Goal: Information Seeking & Learning: Learn about a topic

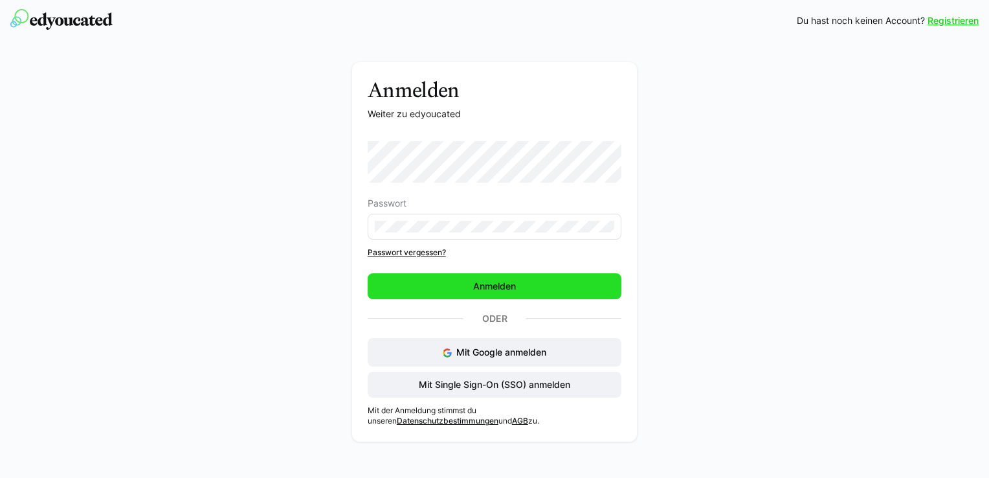
click at [486, 280] on span "Anmelden" at bounding box center [494, 286] width 47 height 13
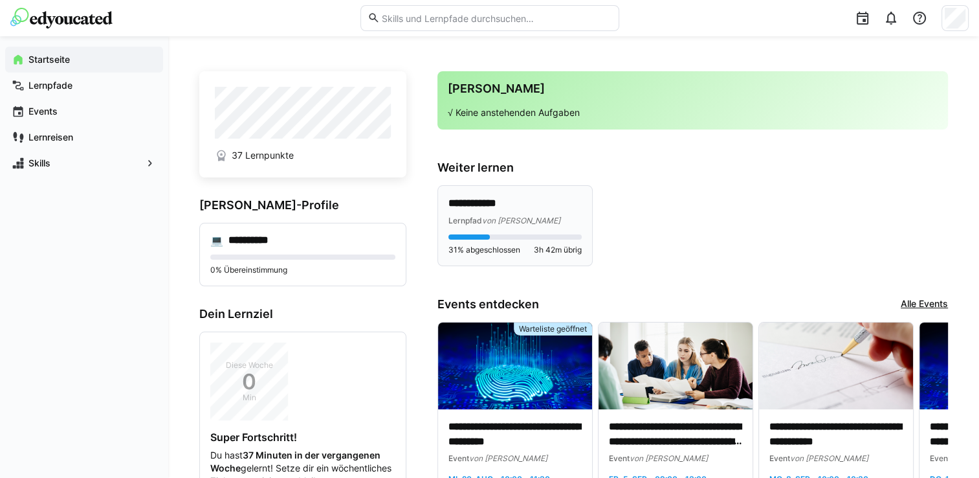
click at [494, 203] on p "**********" at bounding box center [514, 203] width 133 height 15
click at [518, 204] on p "**********" at bounding box center [514, 203] width 133 height 15
click at [0, 0] on app-navigation-label "Lernpfade" at bounding box center [0, 0] width 0 height 0
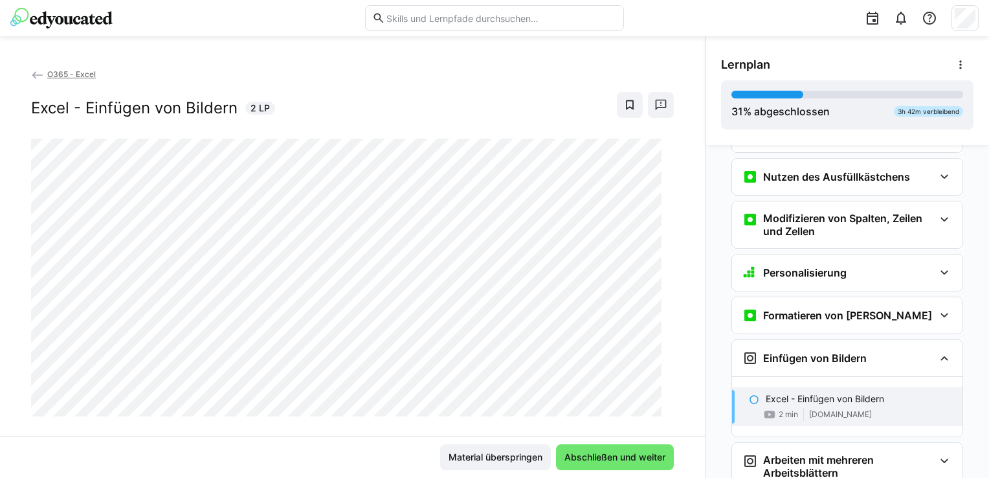
scroll to position [672, 0]
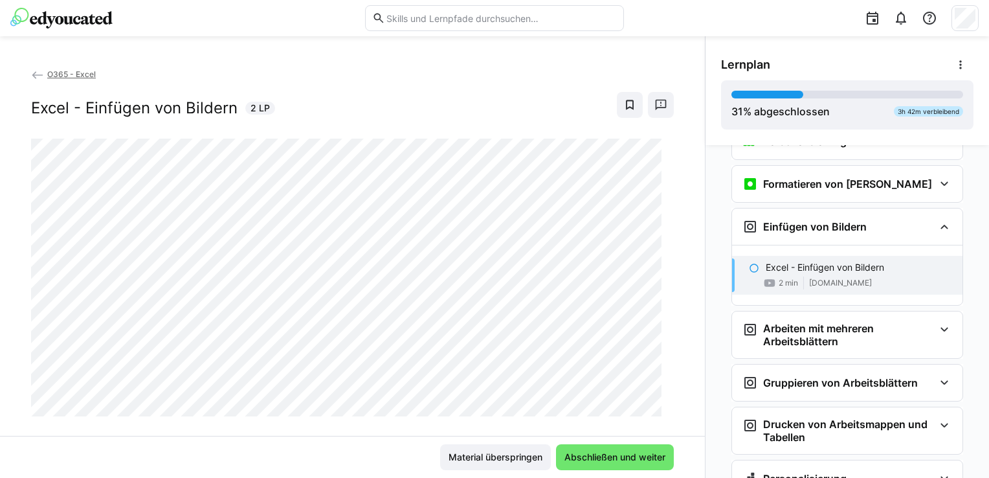
click at [384, 441] on div "Material überspringen Abschließen und weiter" at bounding box center [352, 456] width 705 height 42
click at [627, 458] on span "Abschließen und weiter" at bounding box center [614, 456] width 105 height 13
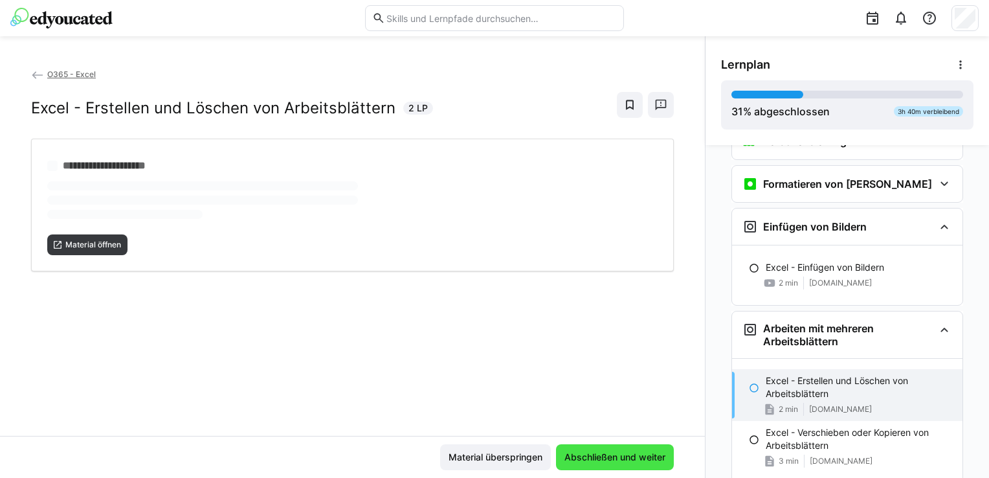
scroll to position [726, 0]
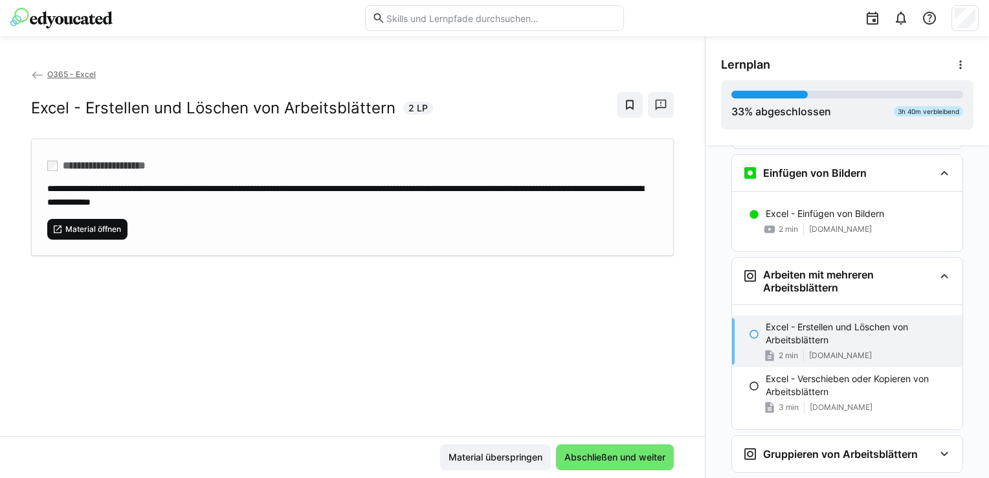
click at [79, 228] on span "Material öffnen" at bounding box center [93, 229] width 58 height 10
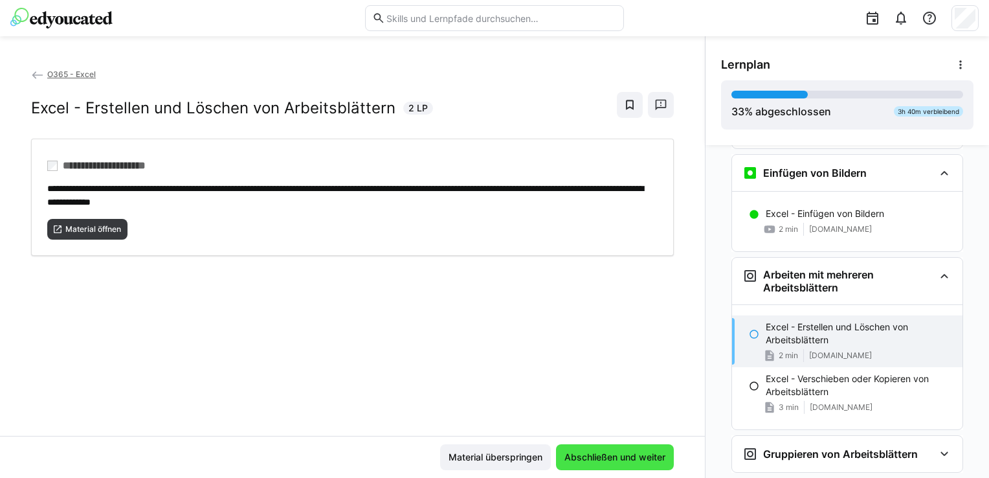
click at [585, 456] on span "Abschließen und weiter" at bounding box center [614, 456] width 105 height 13
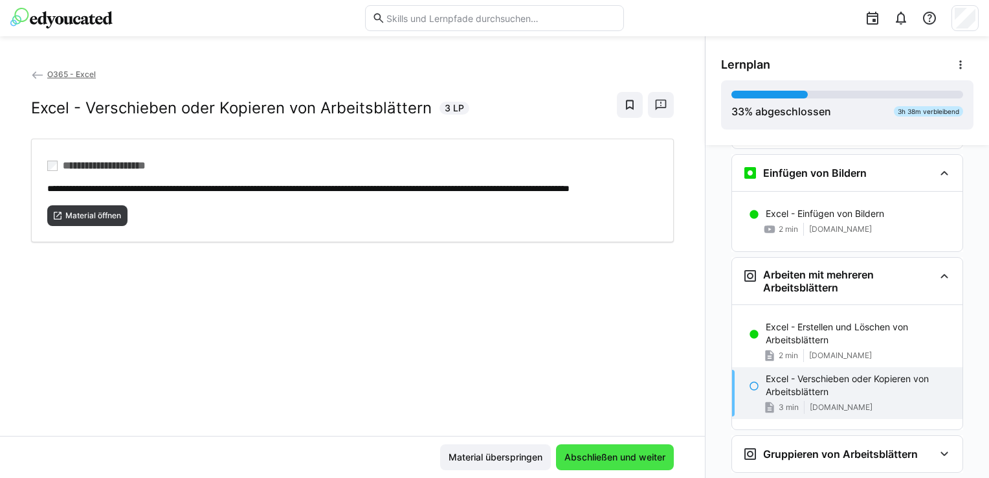
click at [597, 459] on span "Abschließen und weiter" at bounding box center [614, 456] width 105 height 13
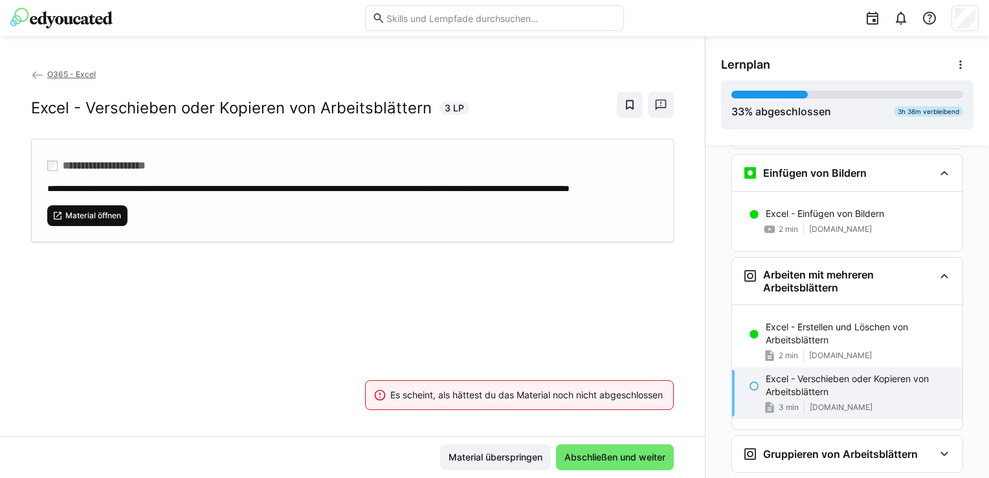
click at [80, 221] on span "Material öffnen" at bounding box center [93, 215] width 58 height 10
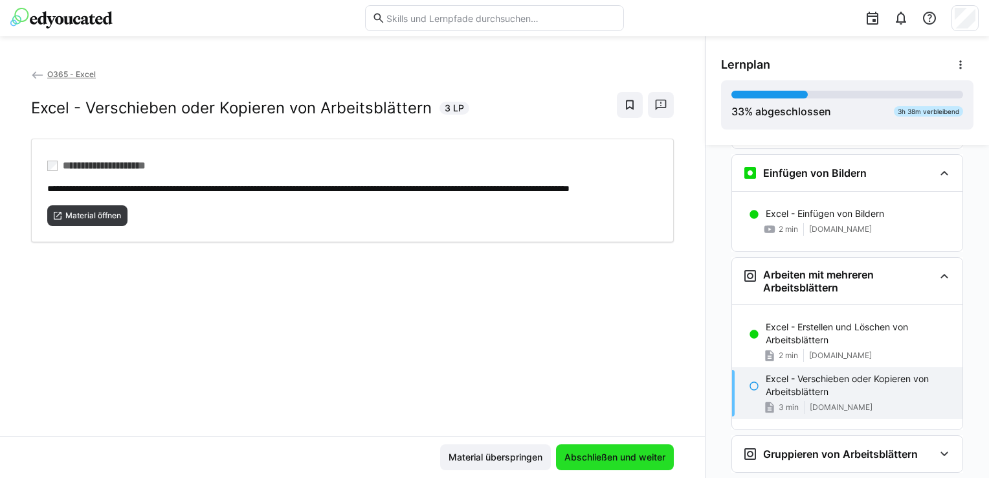
click at [647, 455] on span "Abschließen und weiter" at bounding box center [614, 456] width 105 height 13
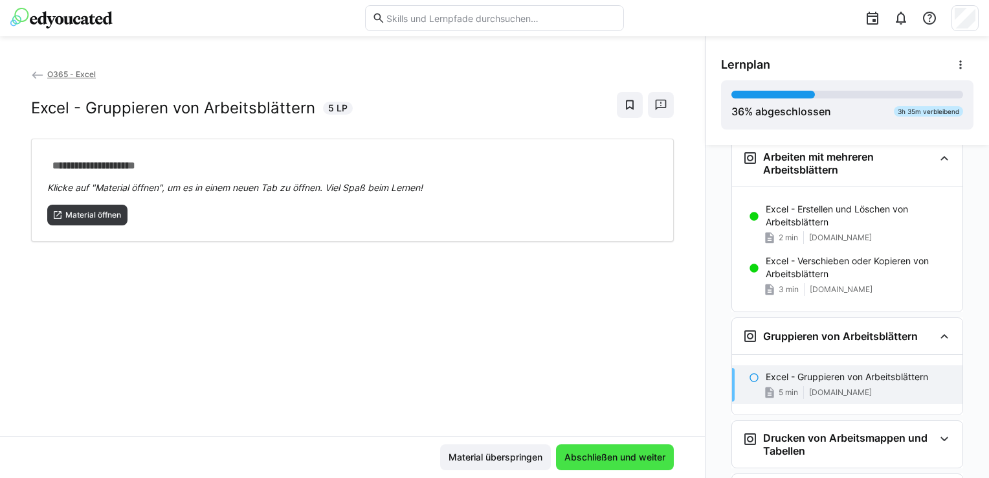
scroll to position [851, 0]
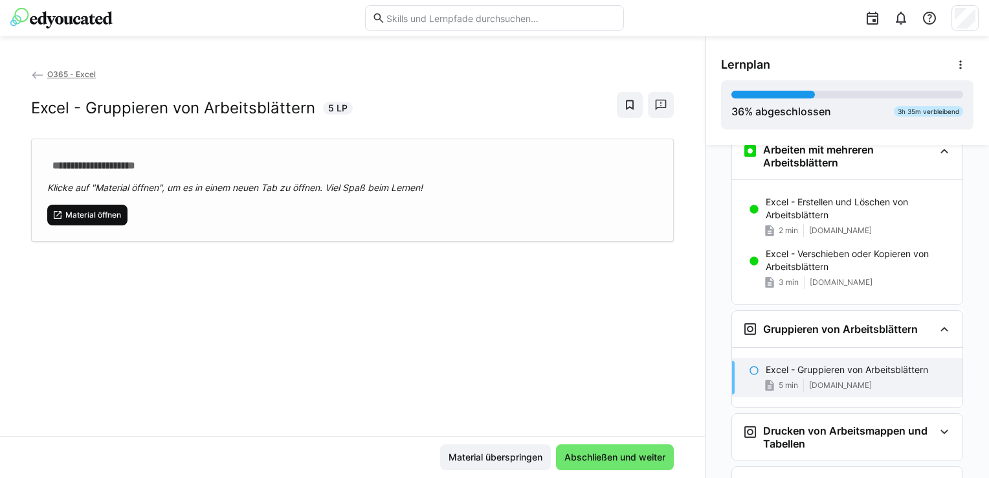
click at [102, 214] on span "Material öffnen" at bounding box center [93, 215] width 58 height 10
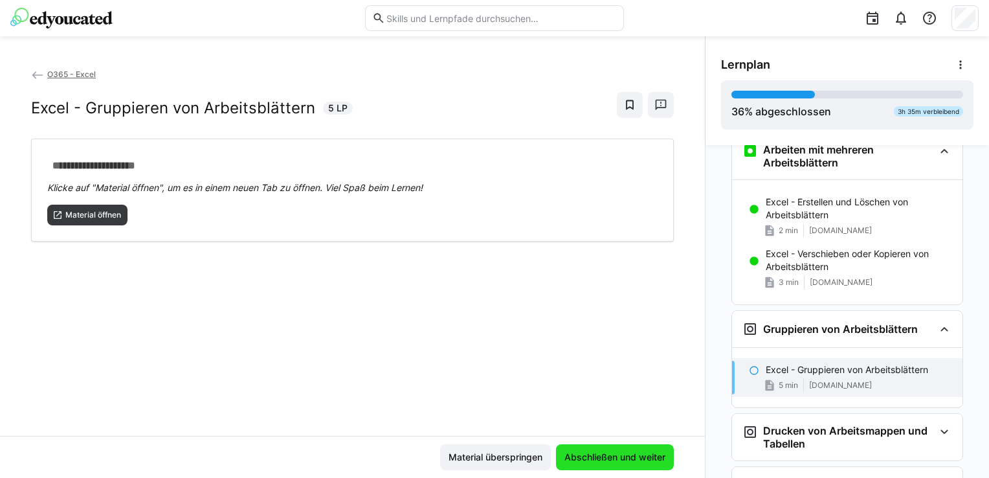
click at [626, 463] on span "Abschließen und weiter" at bounding box center [614, 456] width 105 height 13
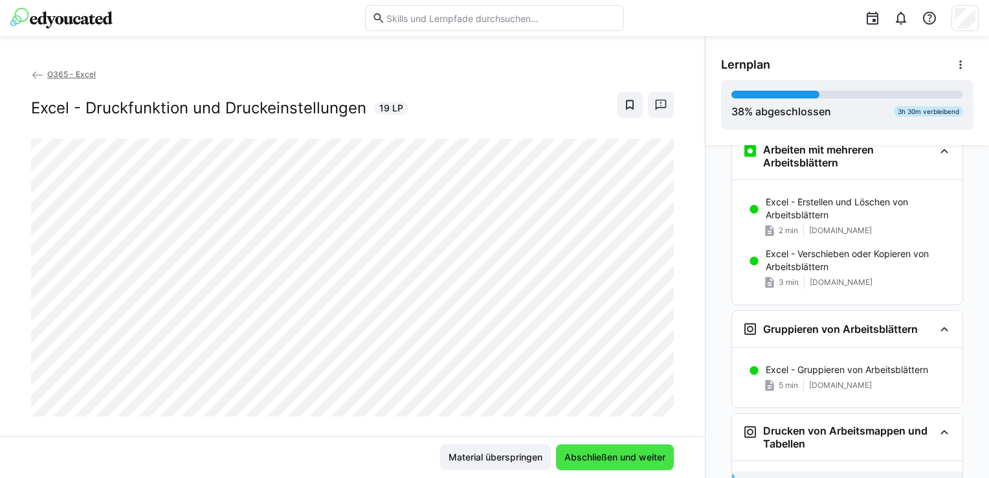
scroll to position [911, 0]
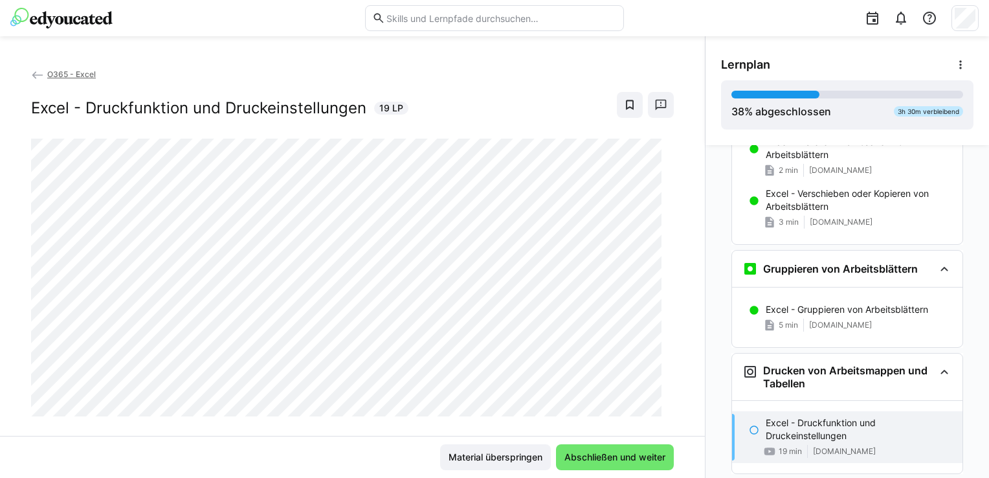
click at [340, 434] on div "O365 - Excel Excel - Druckfunktion und Druckeinstellungen 19 LP" at bounding box center [352, 251] width 705 height 368
click at [624, 457] on span "Abschließen und weiter" at bounding box center [614, 456] width 105 height 13
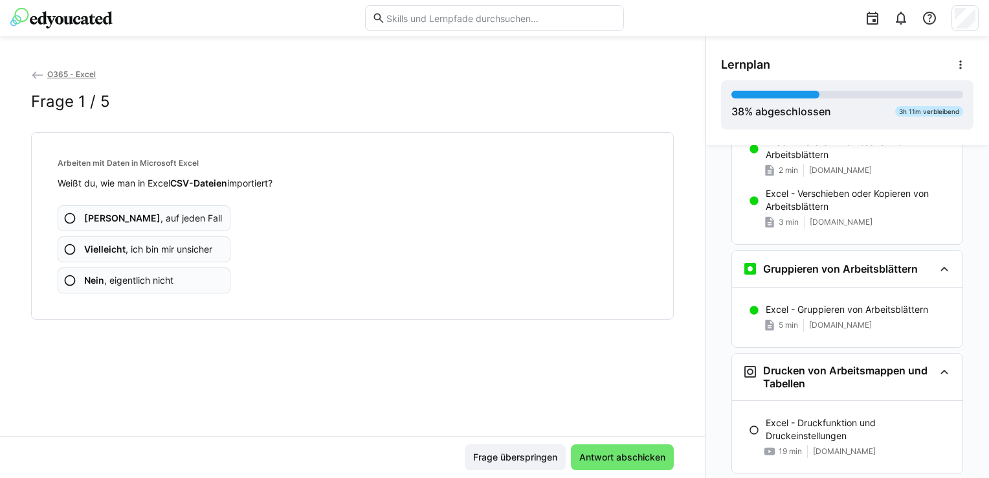
scroll to position [984, 0]
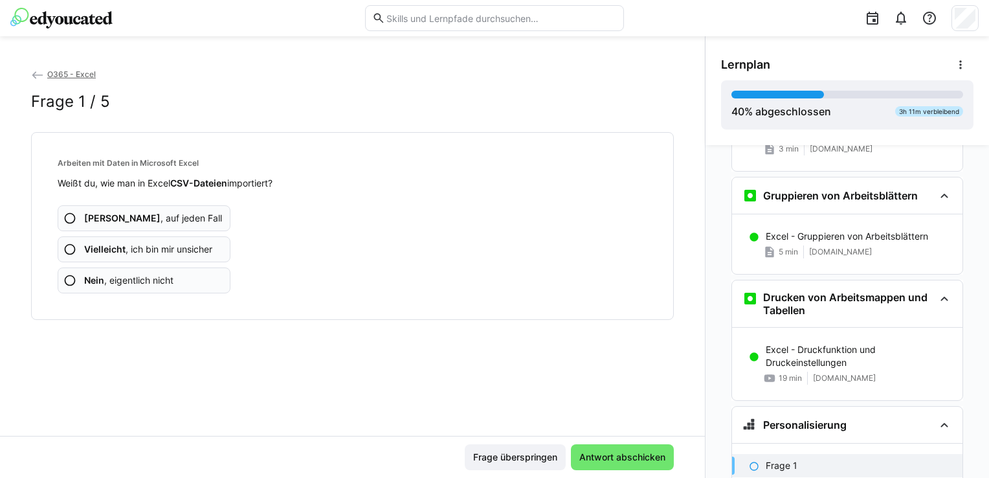
click at [65, 280] on eds-icon at bounding box center [69, 280] width 13 height 13
click at [66, 250] on eds-icon at bounding box center [69, 249] width 13 height 13
click at [66, 281] on eds-icon at bounding box center [69, 280] width 13 height 13
click at [69, 278] on eds-icon at bounding box center [69, 280] width 13 height 13
click at [69, 280] on eds-icon at bounding box center [69, 280] width 13 height 13
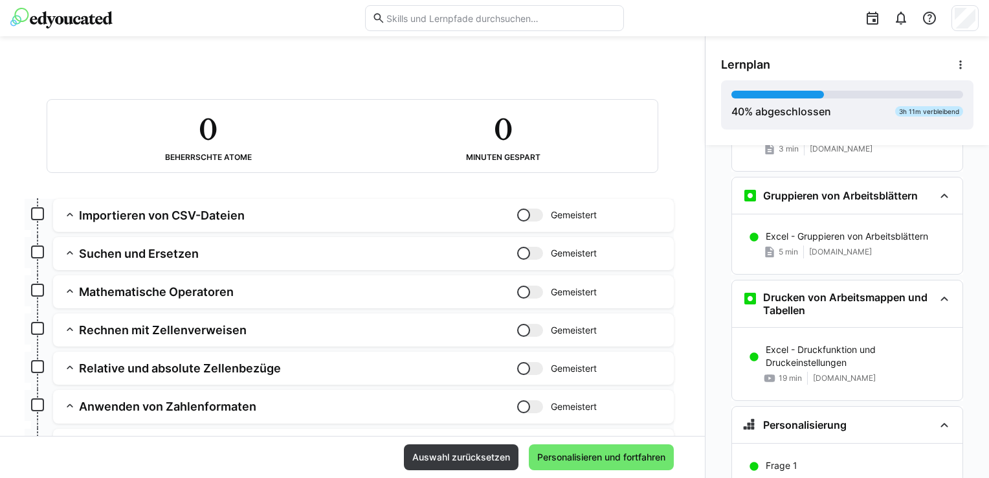
scroll to position [0, 0]
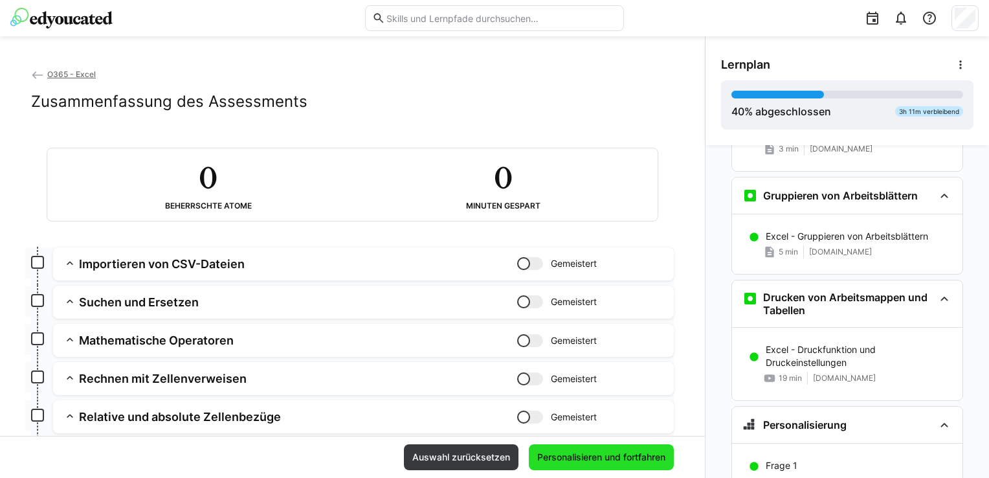
click at [594, 457] on span "Personalisieren und fortfahren" at bounding box center [601, 456] width 132 height 13
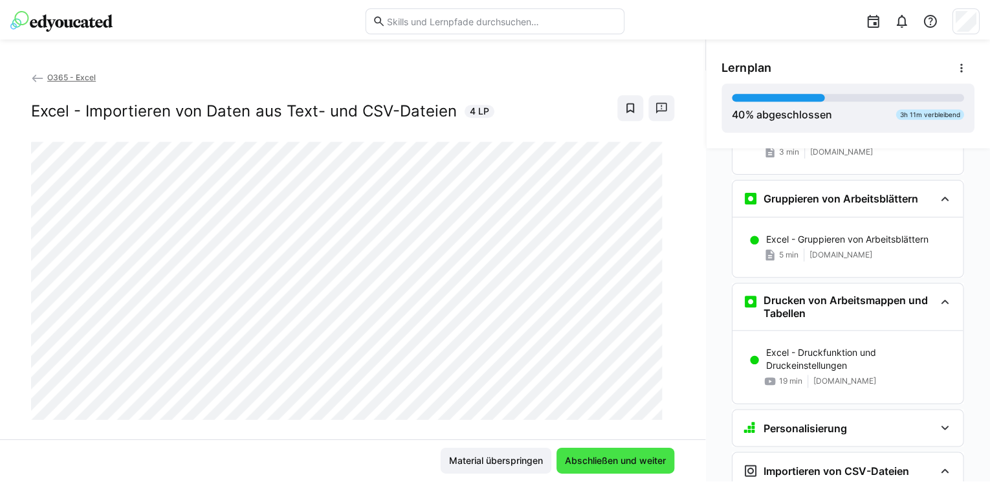
scroll to position [1282, 0]
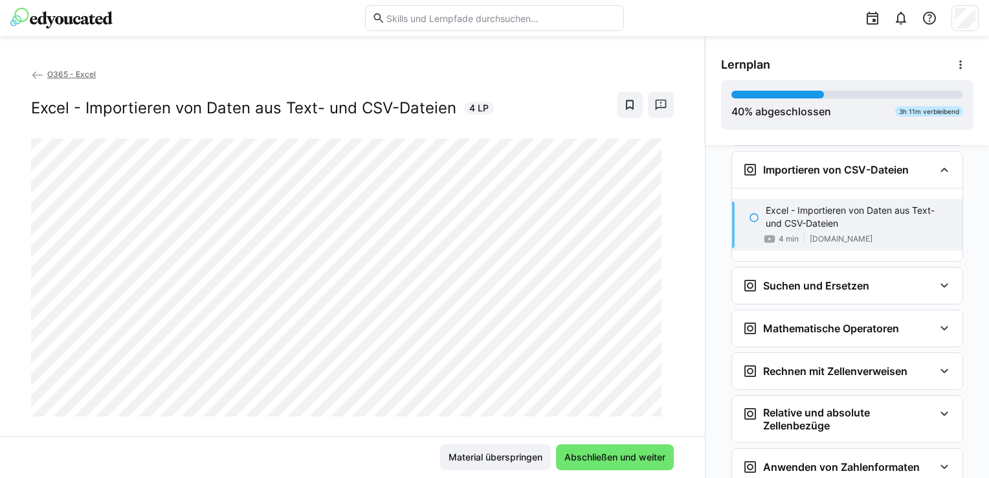
click at [370, 426] on div "O365 - Excel Excel - Importieren von Daten aus Text- und CSV-Dateien 4 LP" at bounding box center [352, 251] width 705 height 368
